Goal: Check status: Check status

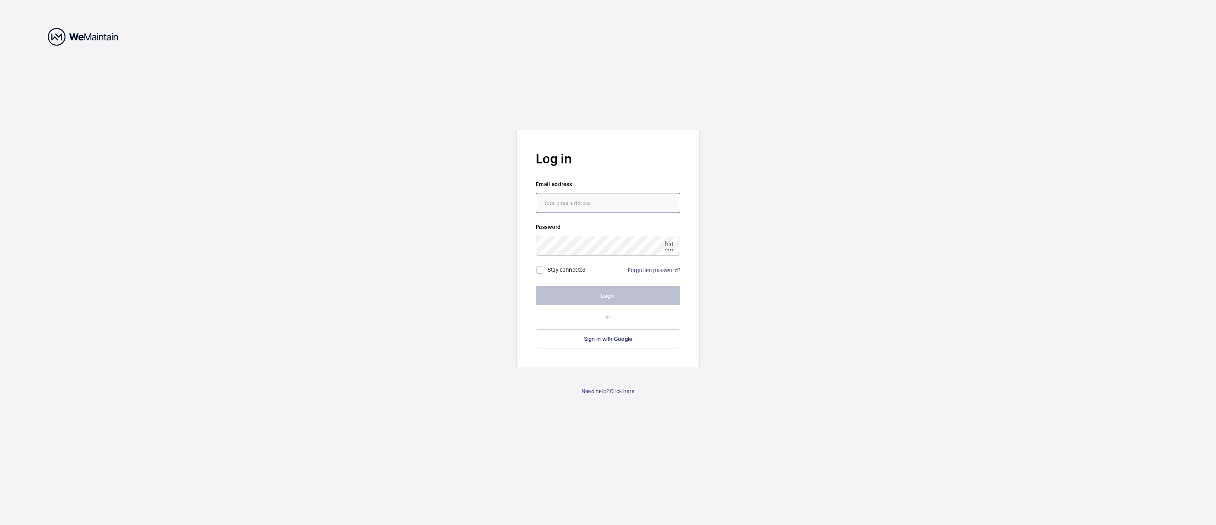
type input "[EMAIL_ADDRESS][DOMAIN_NAME]"
click at [600, 297] on button "Login" at bounding box center [608, 295] width 145 height 19
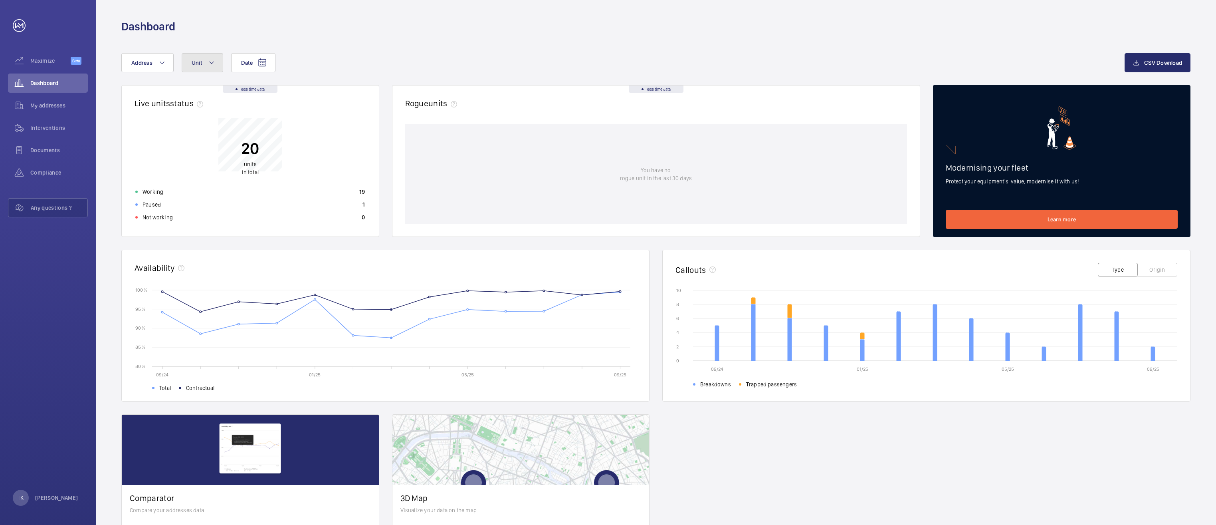
click at [210, 63] on mat-icon at bounding box center [211, 63] width 6 height 10
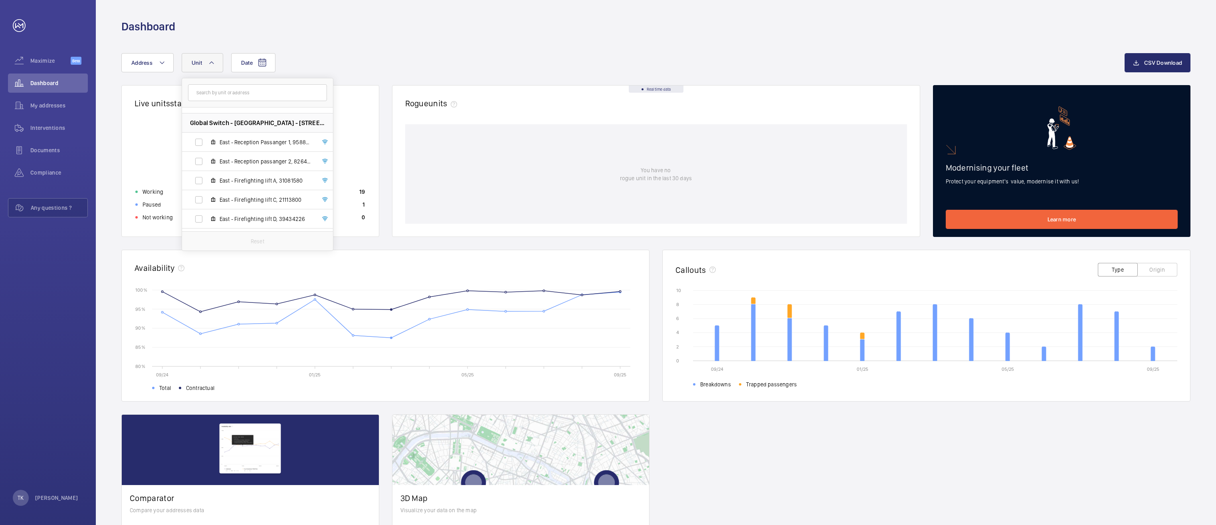
scroll to position [200, 0]
click at [198, 169] on input "East - Firefighting lift A, 31081580" at bounding box center [199, 166] width 16 height 16
checkbox input "true"
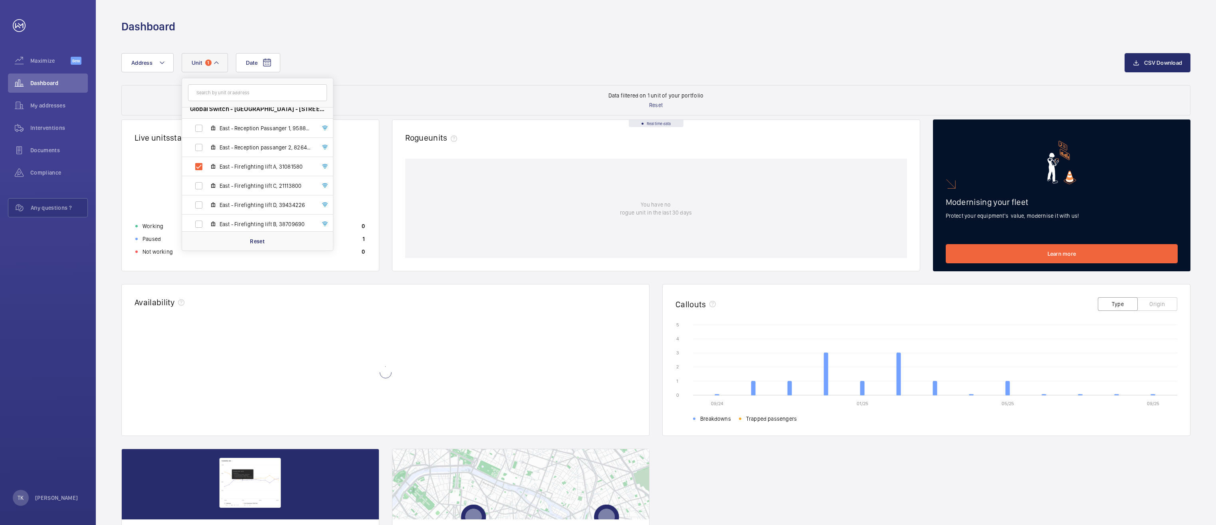
click at [366, 84] on div "Date Address Unit 1 Global Switch - [GEOGRAPHIC_DATA] 03 C07/C08 tech lift , 63…" at bounding box center [655, 69] width 1069 height 32
